Goal: Task Accomplishment & Management: Manage account settings

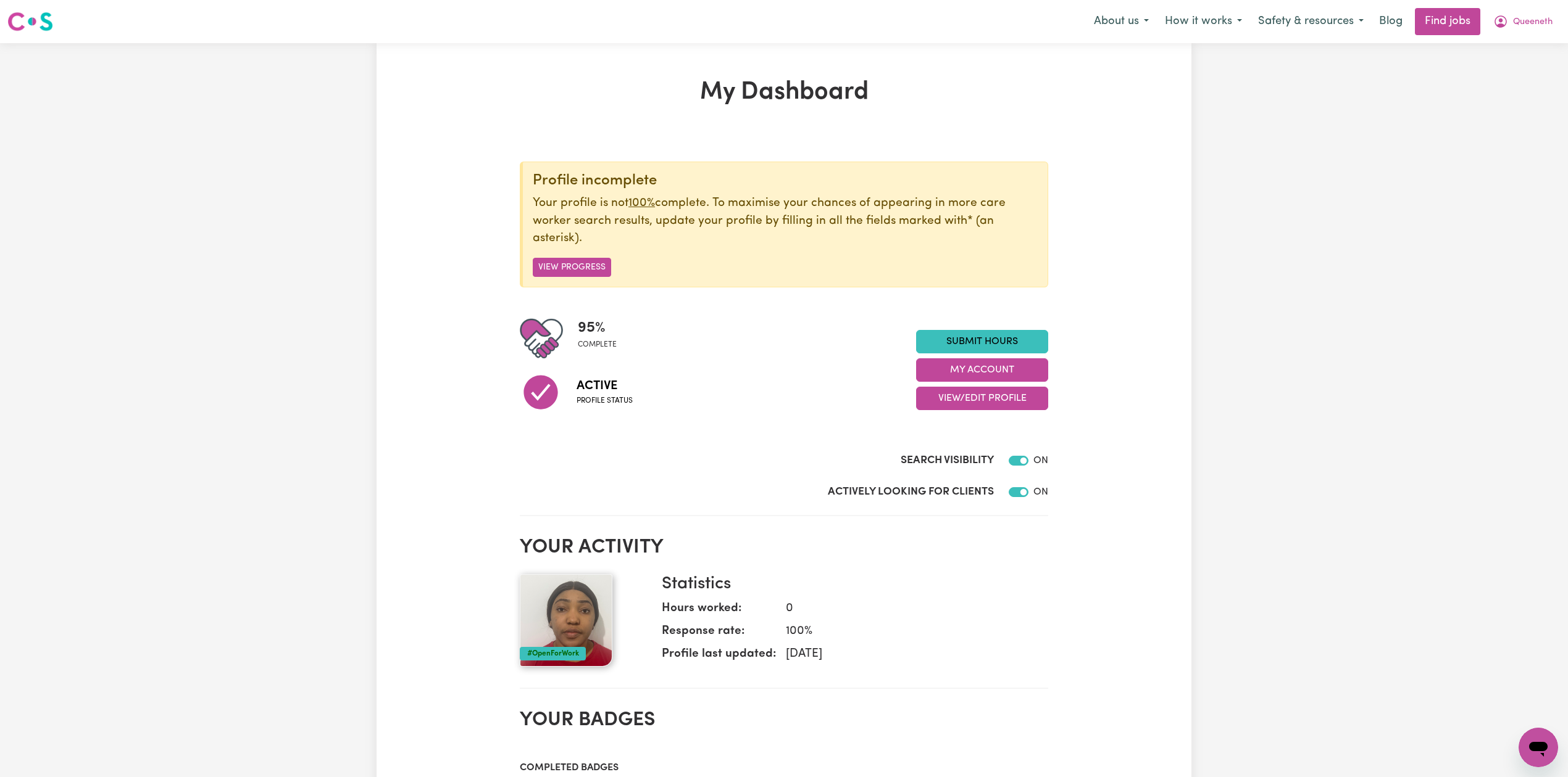
scroll to position [82, 0]
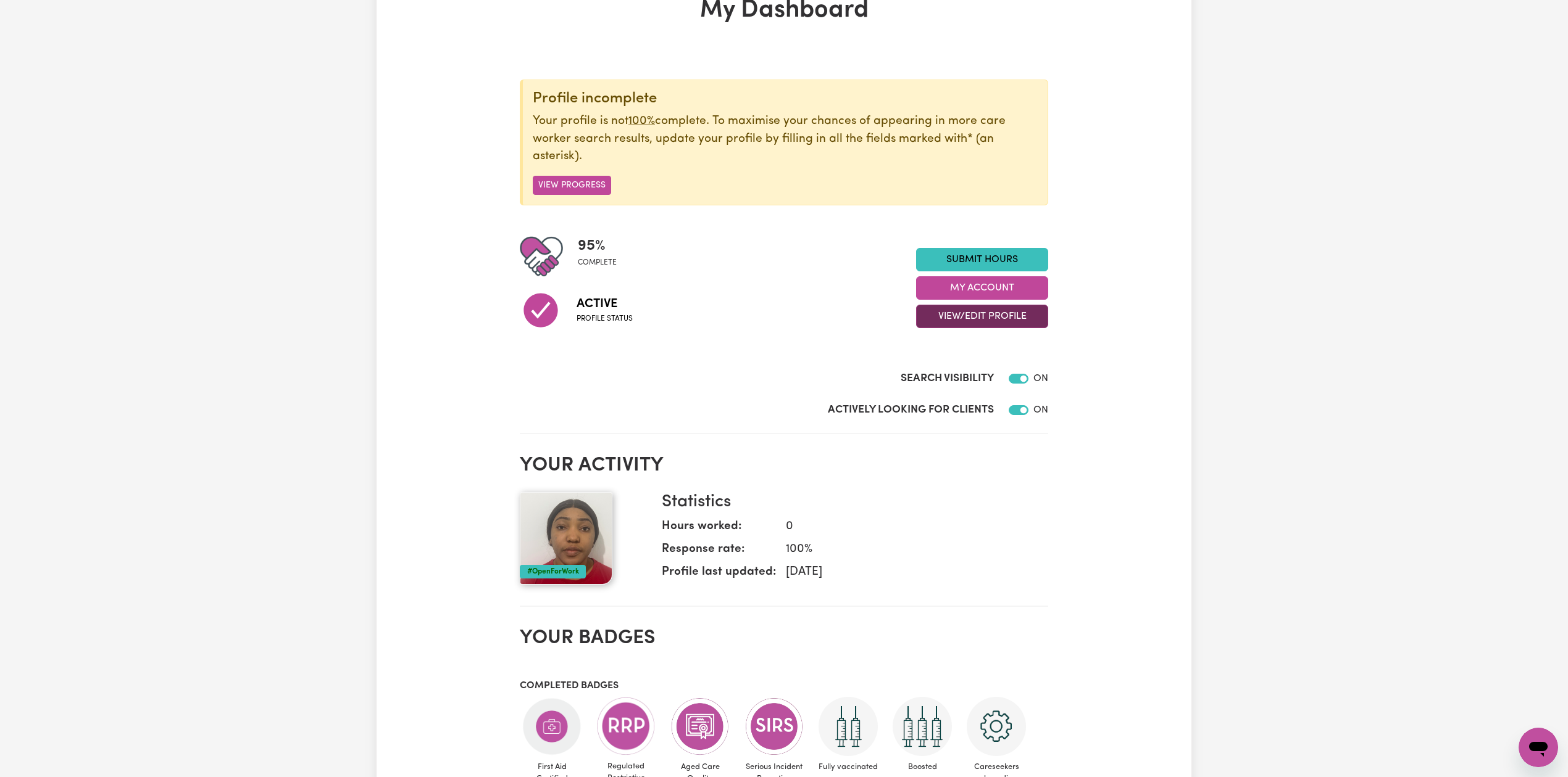
click at [954, 310] on button "View/Edit Profile" at bounding box center [982, 316] width 133 height 23
click at [947, 393] on link "Profile Completeness" at bounding box center [974, 397] width 116 height 24
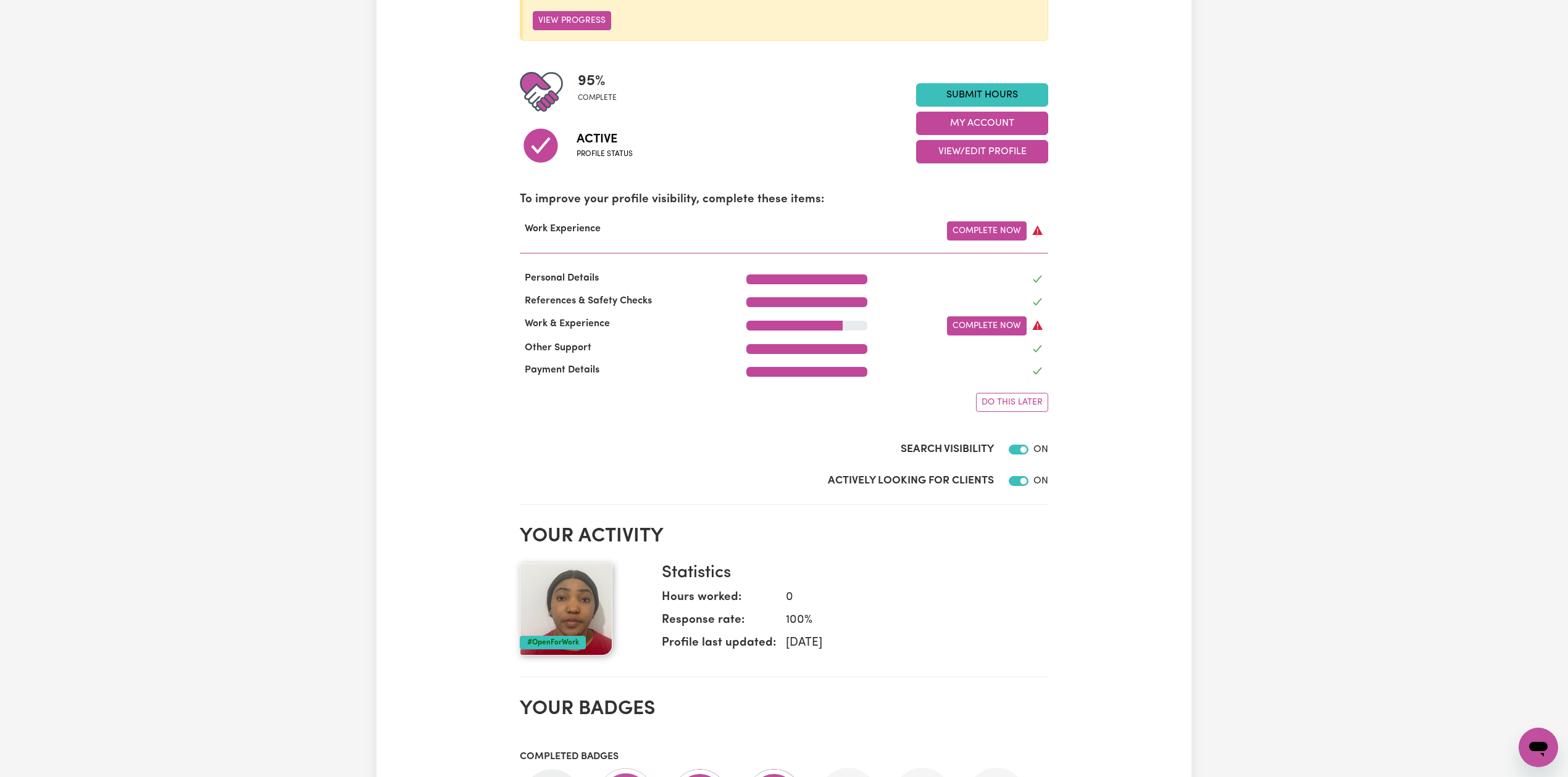
scroll to position [0, 0]
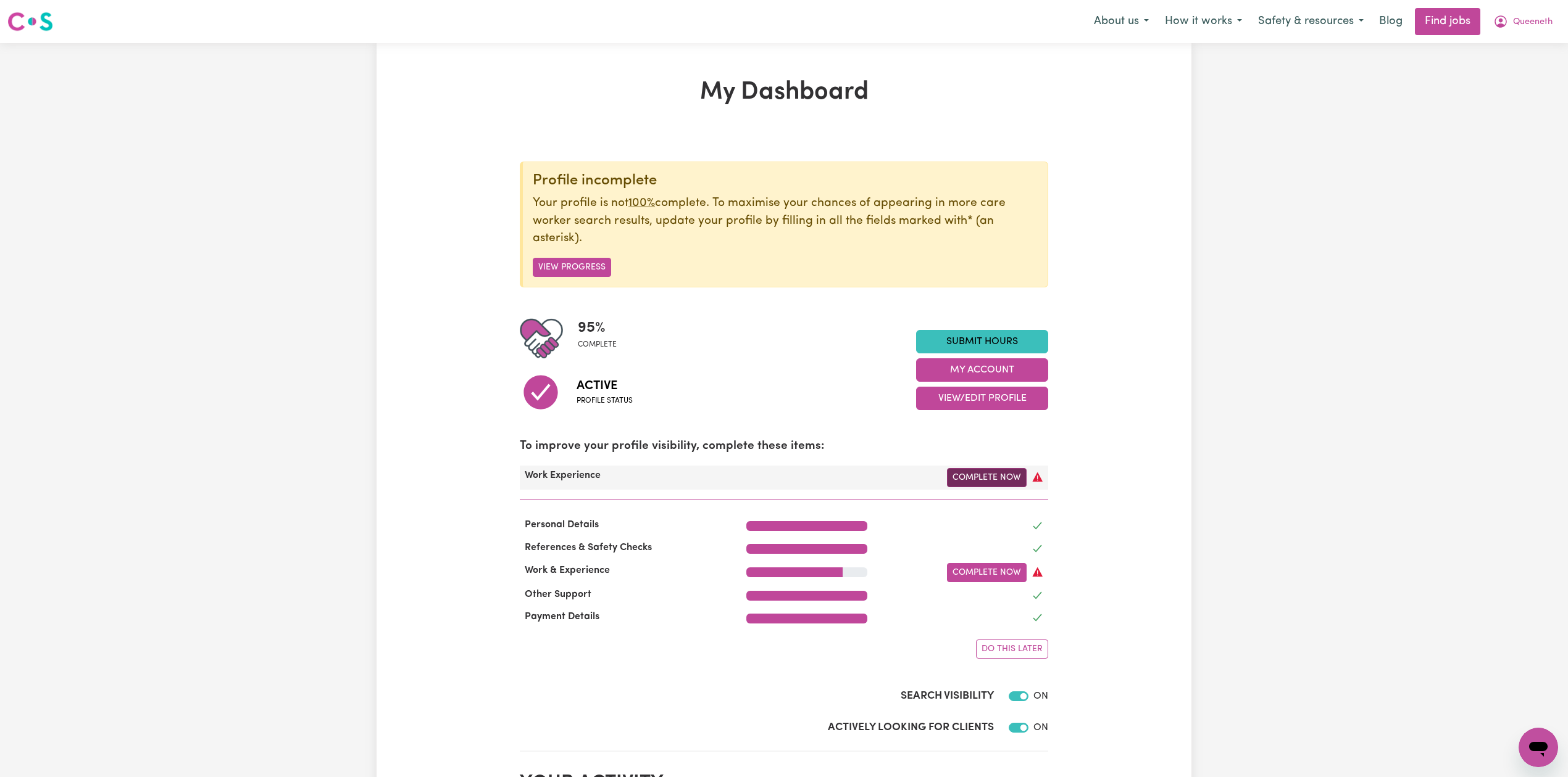
click at [981, 473] on link "Complete Now" at bounding box center [986, 477] width 80 height 19
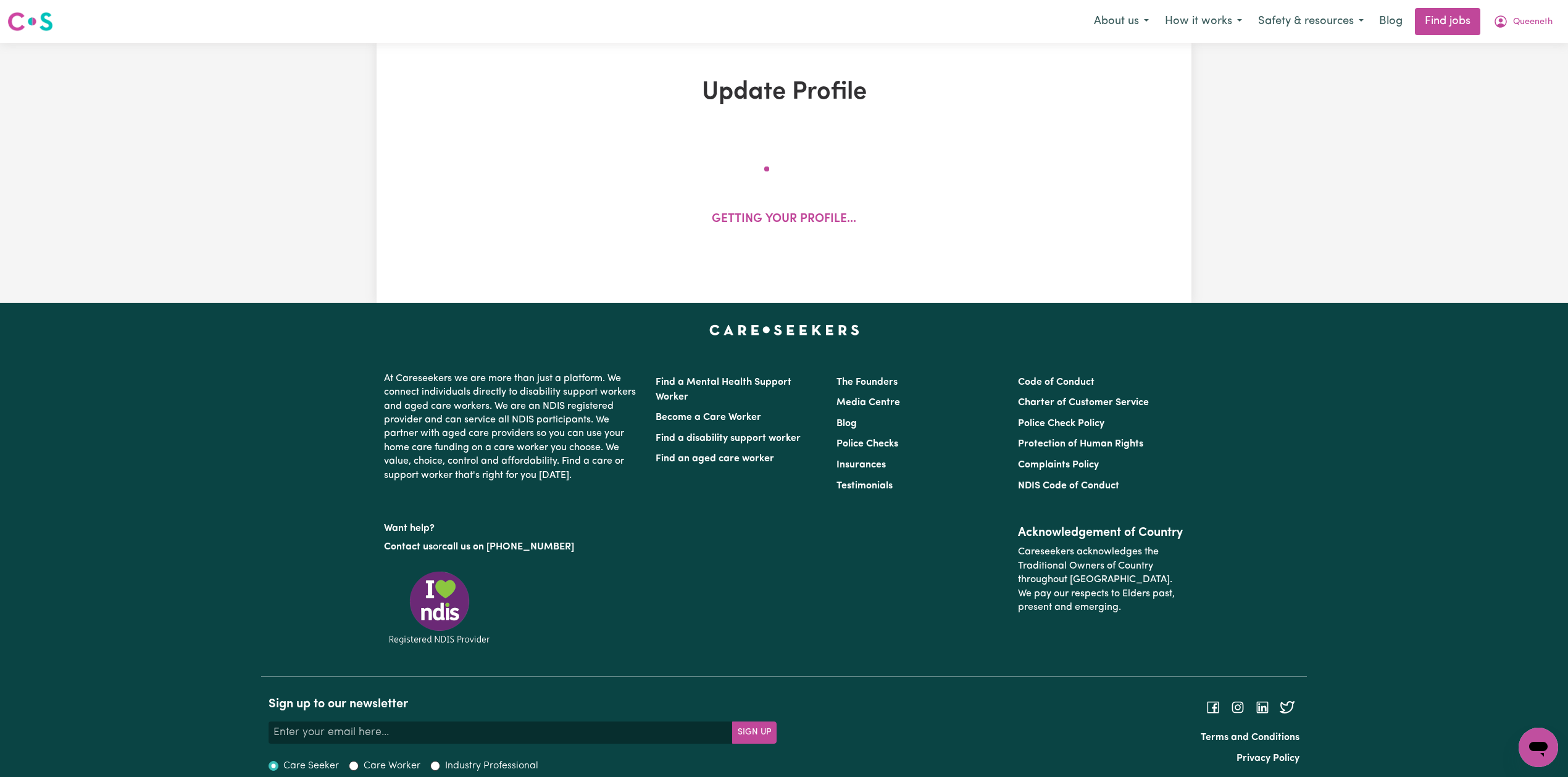
select select "Certificate III (Individual Support)"
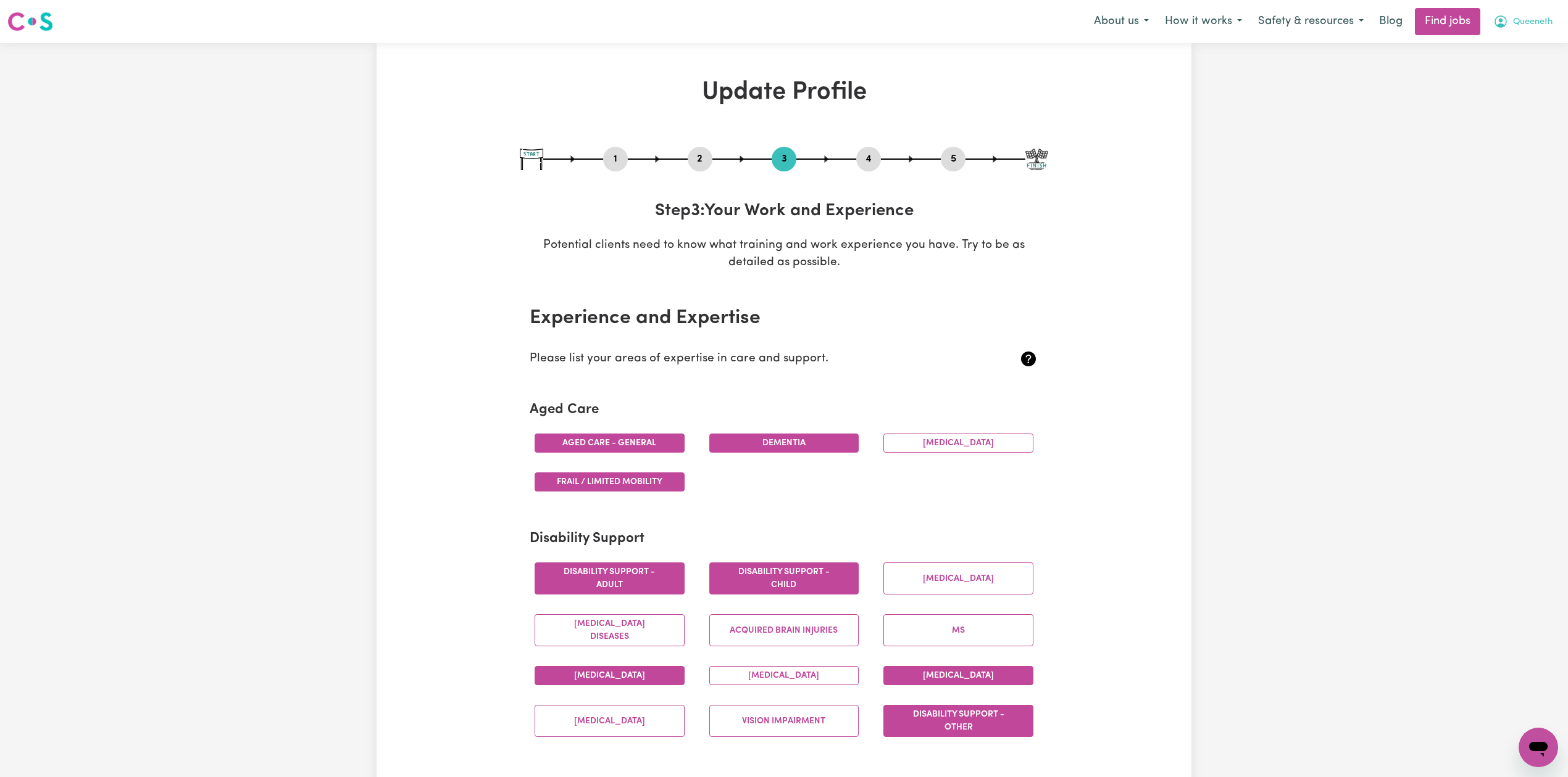
click at [1517, 27] on span "Queeneth" at bounding box center [1533, 22] width 39 height 13
click at [1505, 65] on link "My Dashboard" at bounding box center [1512, 70] width 98 height 23
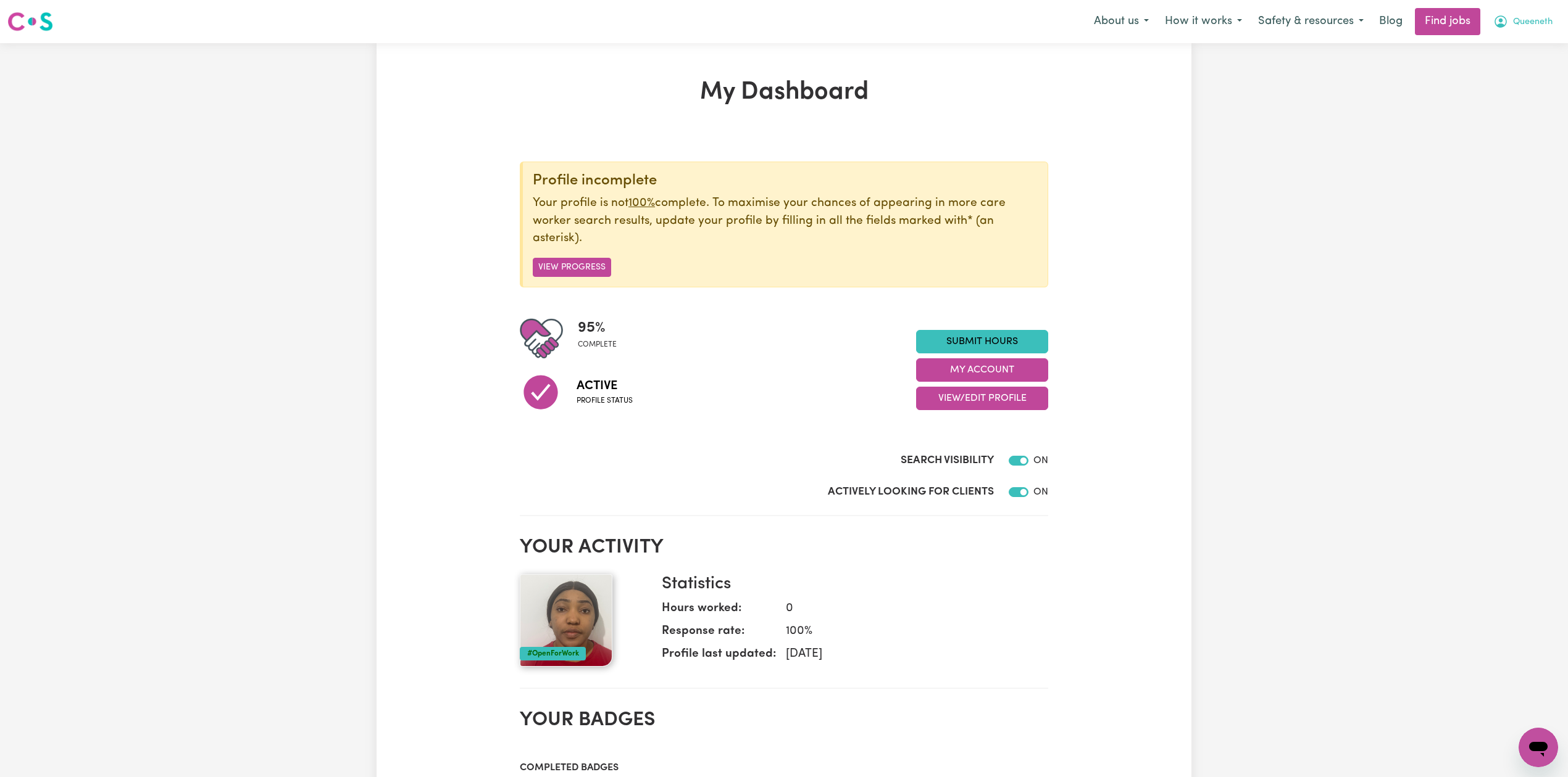
click at [1529, 30] on button "Queeneth" at bounding box center [1523, 22] width 75 height 26
click at [1498, 77] on link "My Dashboard" at bounding box center [1512, 70] width 98 height 23
click at [1497, 79] on link "My Dashboard" at bounding box center [1512, 70] width 98 height 23
click at [1497, 83] on link "Logout" at bounding box center [1512, 94] width 98 height 23
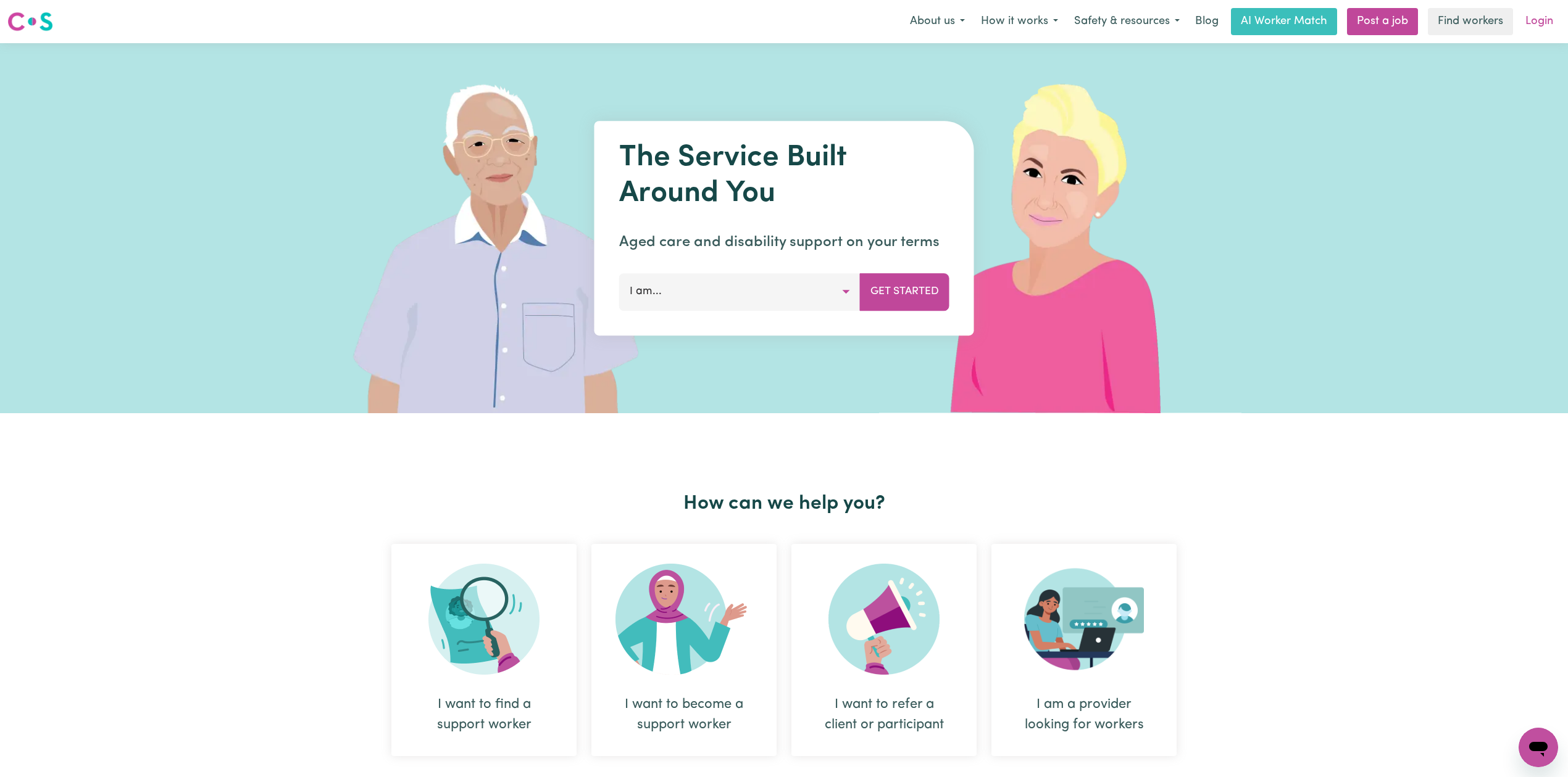
click at [1542, 26] on link "Login" at bounding box center [1539, 22] width 42 height 27
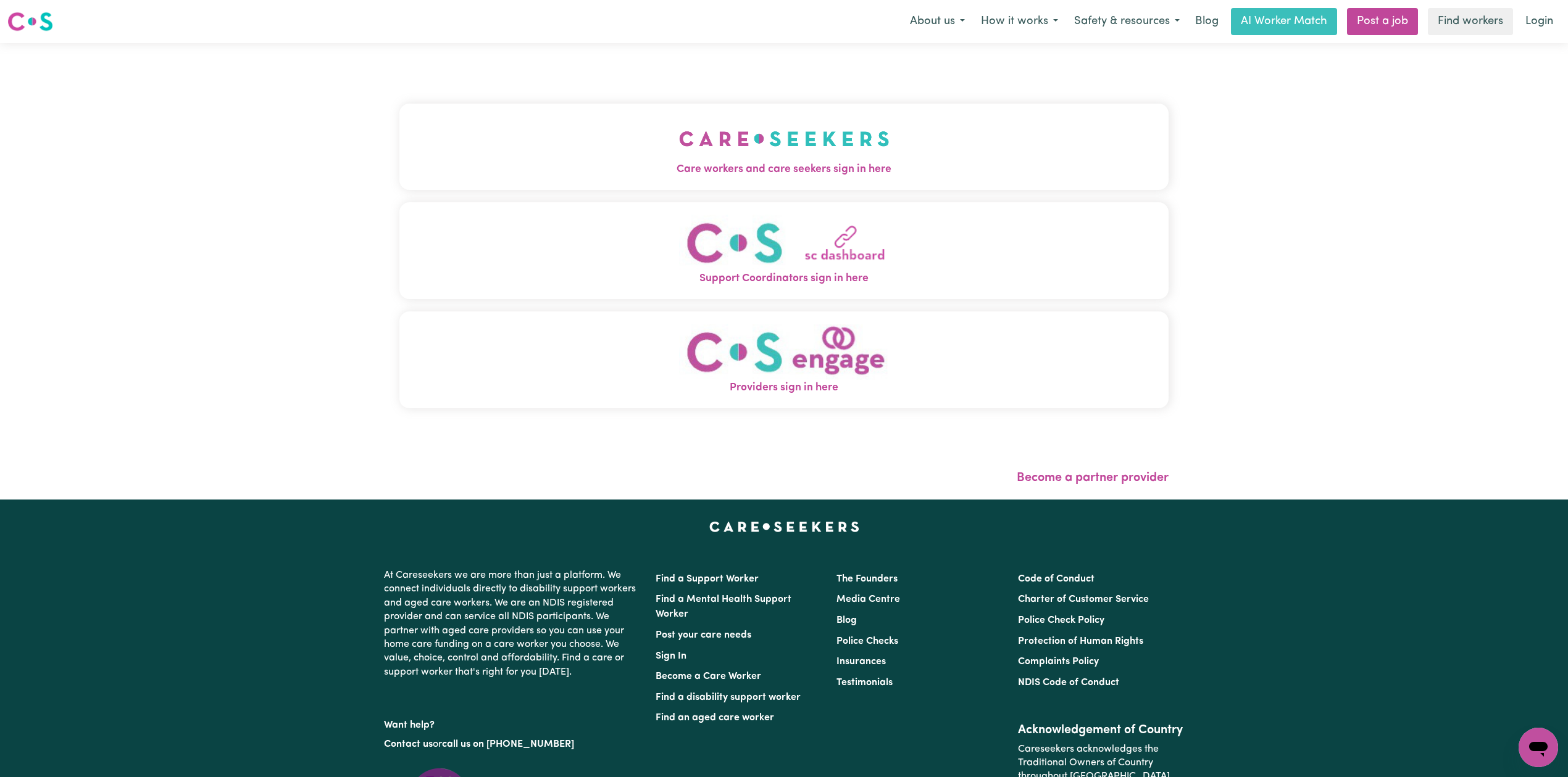
click at [560, 156] on button "Care workers and care seekers sign in here" at bounding box center [784, 147] width 769 height 86
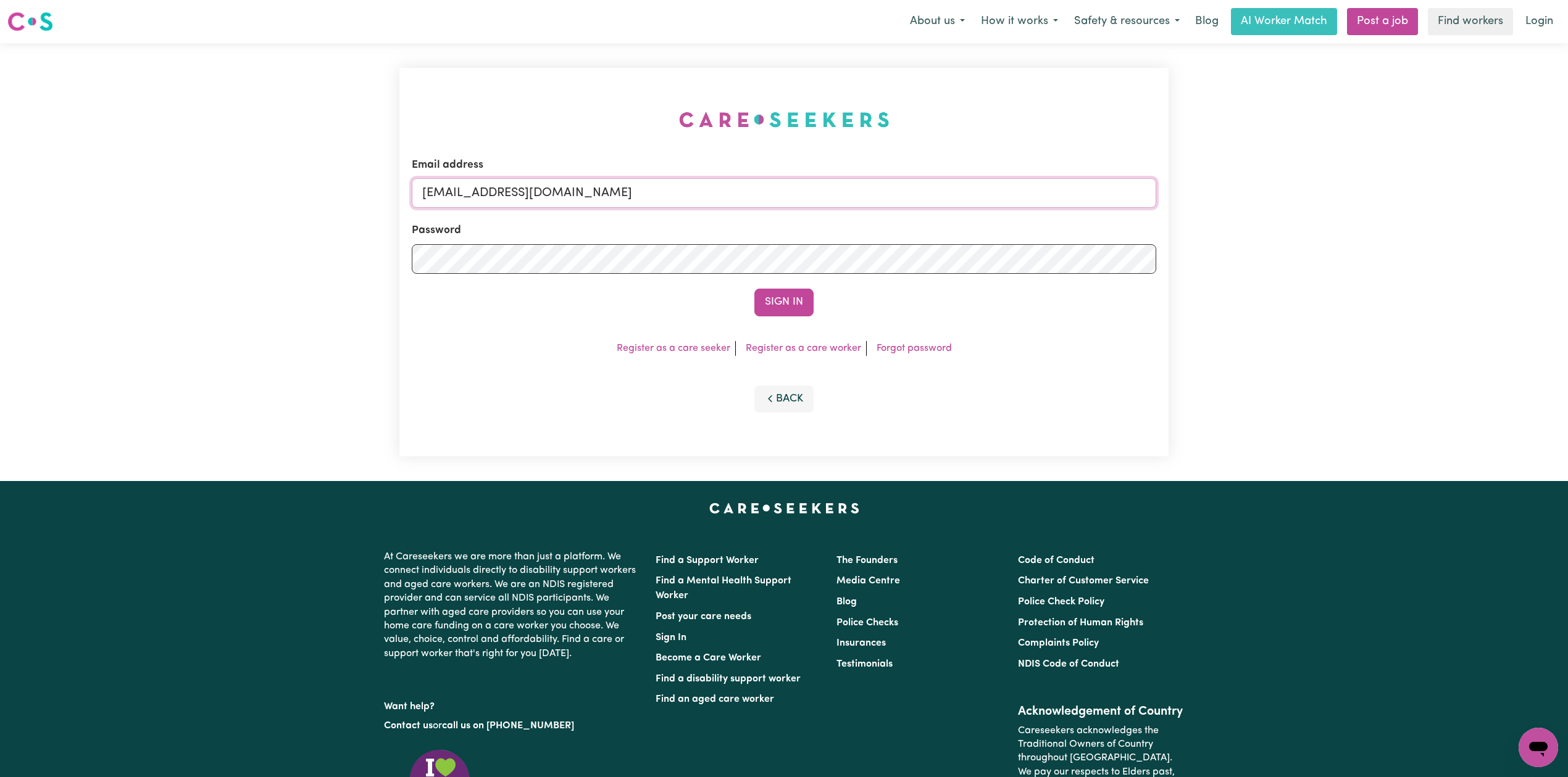
drag, startPoint x: 543, startPoint y: 200, endPoint x: 531, endPoint y: 208, distance: 14.4
click at [543, 200] on input "[EMAIL_ADDRESS][DOMAIN_NAME]" at bounding box center [784, 194] width 745 height 30
drag, startPoint x: 583, startPoint y: 185, endPoint x: 810, endPoint y: 211, distance: 228.5
click at [810, 211] on form "Email address Superuser~[EMAIL_ADDRESS][DOMAIN_NAME] Password Sign In" at bounding box center [784, 236] width 745 height 159
type input "Superuser~[EMAIL_ADDRESS][DOMAIN_NAME]"
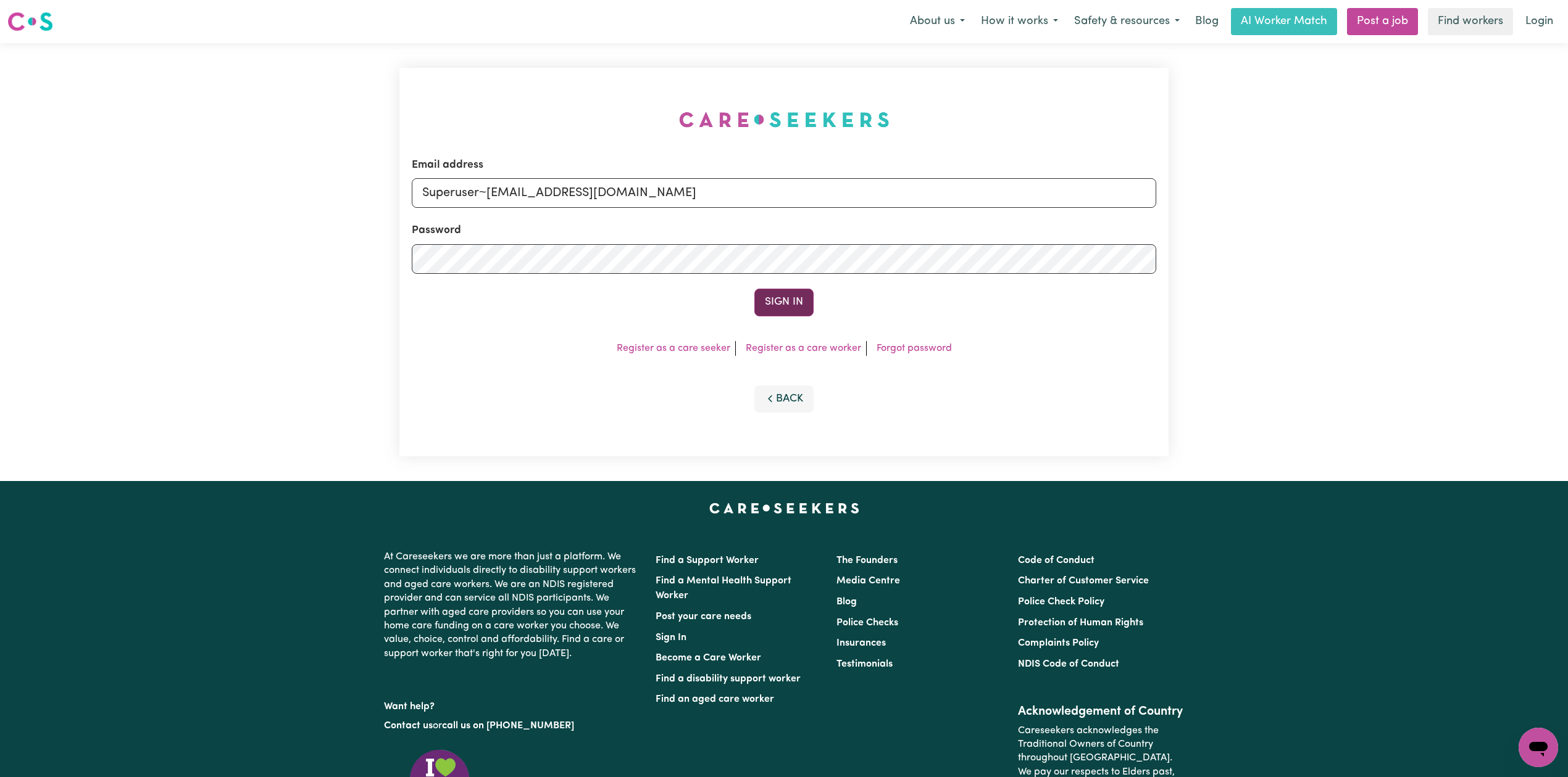
click at [777, 294] on button "Sign In" at bounding box center [783, 302] width 59 height 27
